Goal: Task Accomplishment & Management: Use online tool/utility

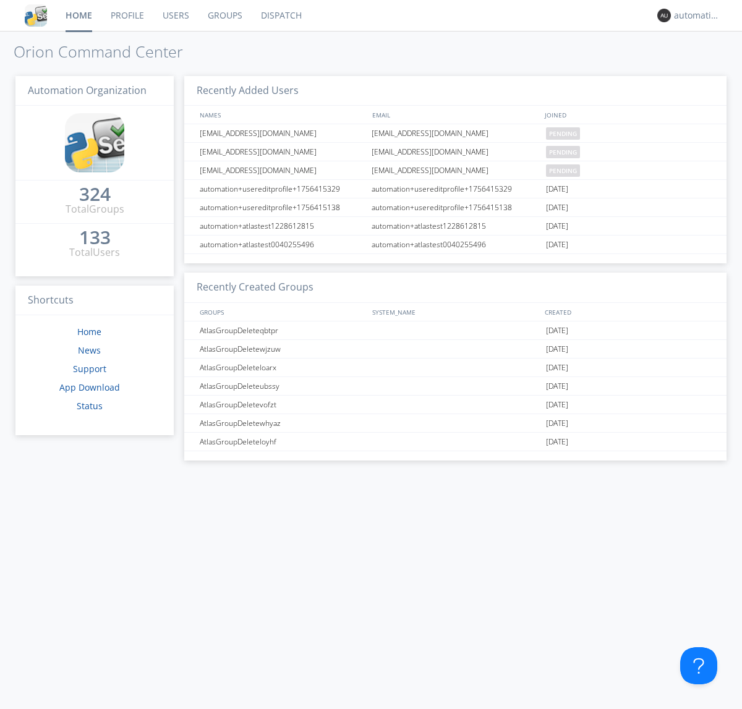
click at [280, 15] on link "Dispatch" at bounding box center [281, 15] width 59 height 31
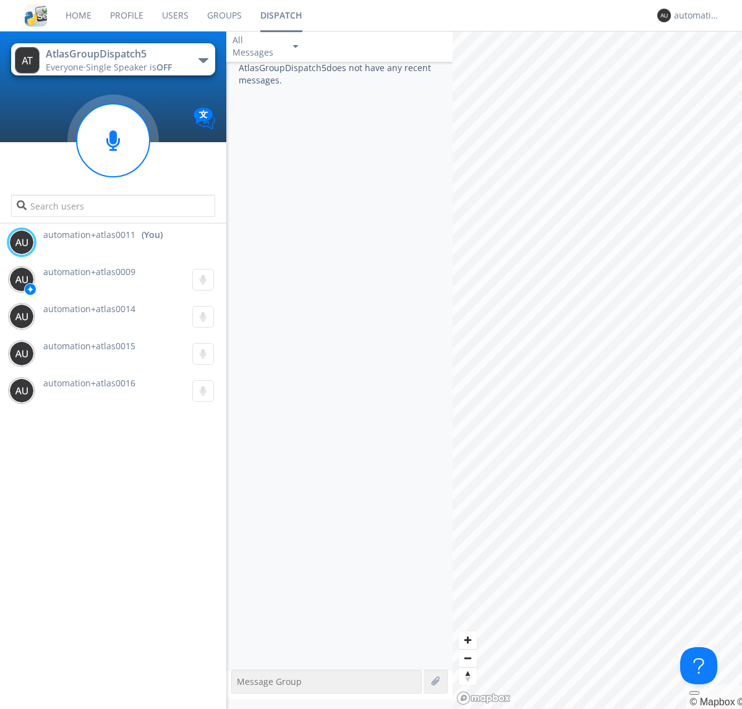
click at [203, 60] on div "button" at bounding box center [203, 60] width 10 height 5
click at [0, 0] on span "AtlasGroupDispatch6" at bounding box center [0, 0] width 0 height 0
click at [203, 60] on div "button" at bounding box center [203, 60] width 10 height 5
click at [0, 0] on span "AtlasGroupDispatch5" at bounding box center [0, 0] width 0 height 0
click at [694, 15] on div "automation+atlas0011" at bounding box center [697, 15] width 46 height 12
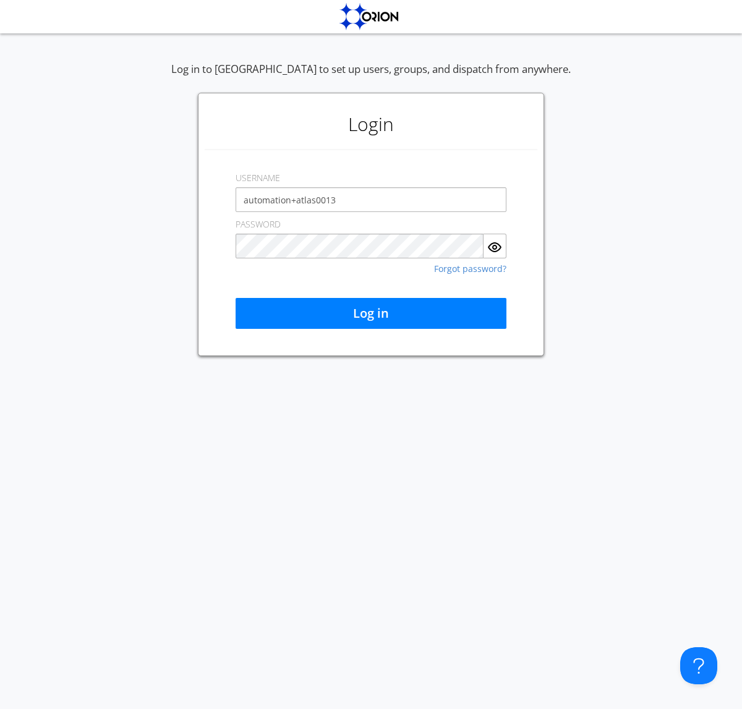
type input "automation+atlas0013"
click at [371, 313] on button "Log in" at bounding box center [371, 313] width 271 height 31
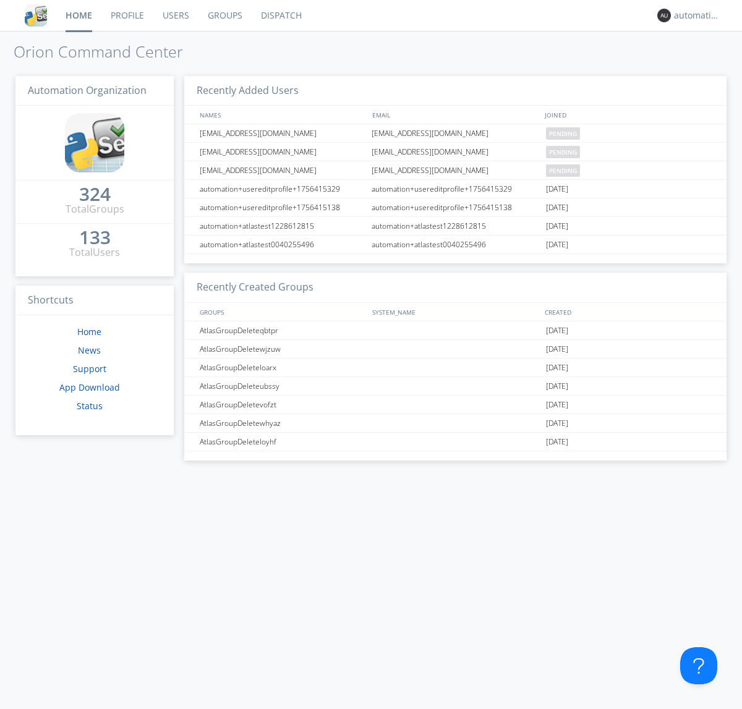
click at [280, 15] on link "Dispatch" at bounding box center [281, 15] width 59 height 31
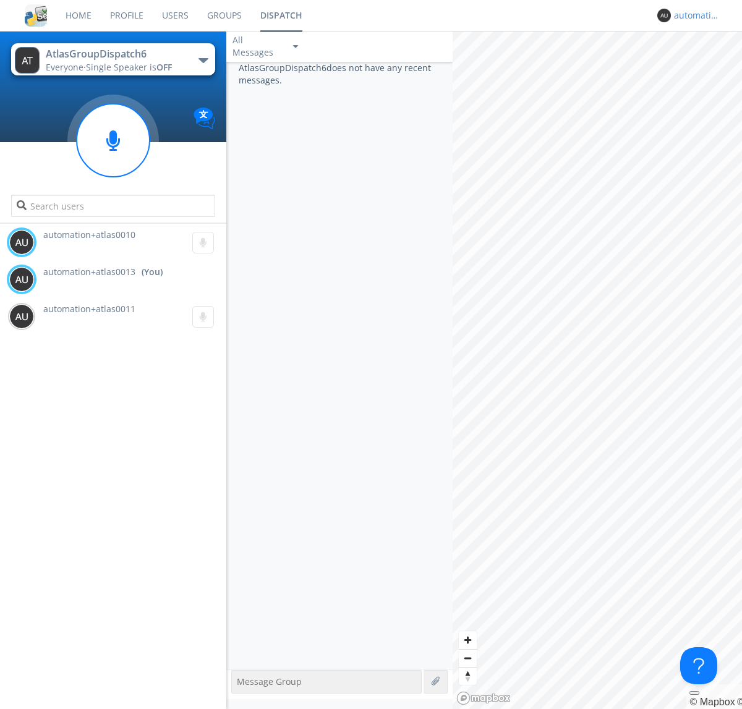
click at [694, 15] on div "automation+atlas0013" at bounding box center [697, 15] width 46 height 12
